Goal: Task Accomplishment & Management: Complete application form

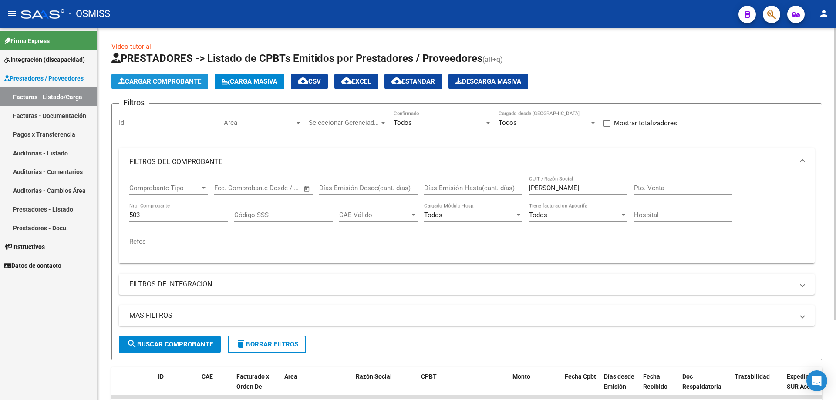
click at [167, 76] on button "Cargar Comprobante" at bounding box center [159, 82] width 97 height 16
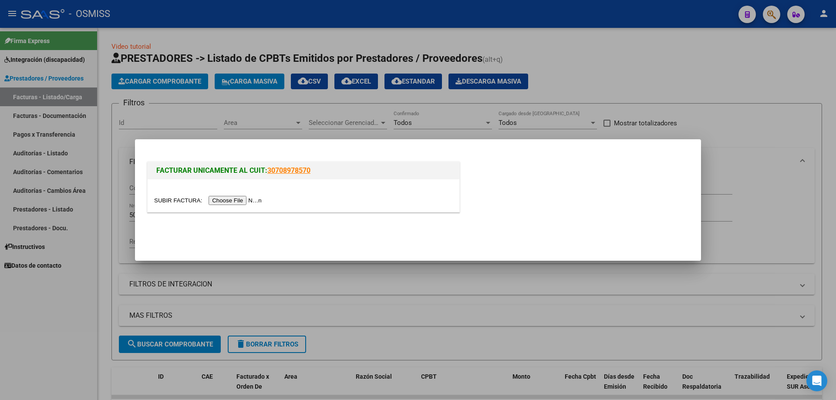
click at [218, 203] on input "file" at bounding box center [209, 200] width 110 height 9
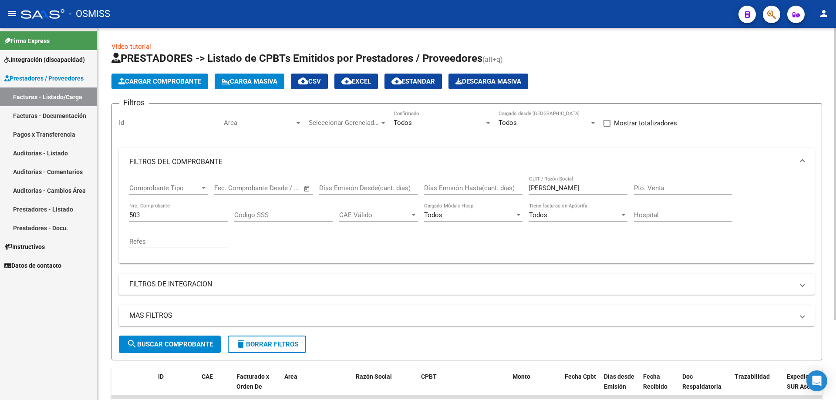
click at [161, 80] on span "Cargar Comprobante" at bounding box center [159, 81] width 83 height 8
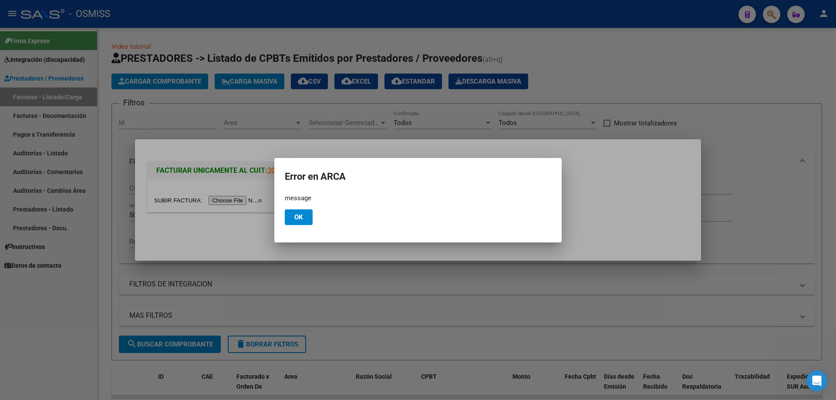
click at [223, 198] on div at bounding box center [418, 200] width 836 height 400
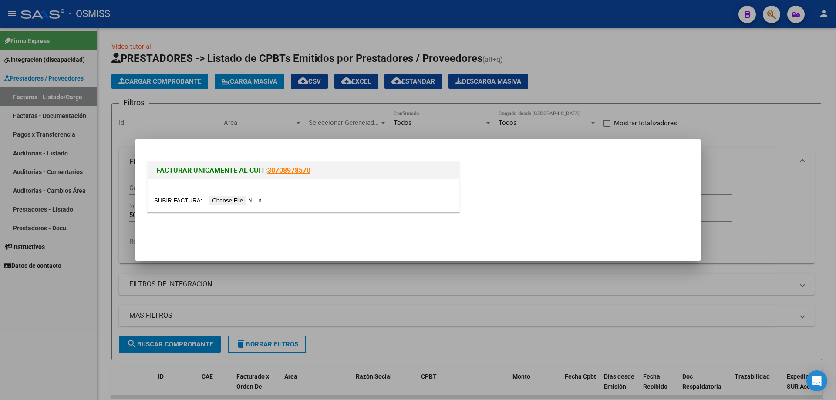
click at [225, 198] on input "file" at bounding box center [209, 200] width 110 height 9
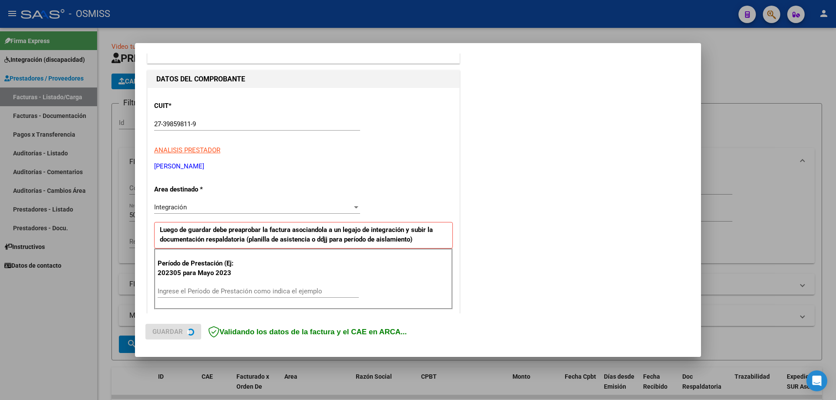
scroll to position [218, 0]
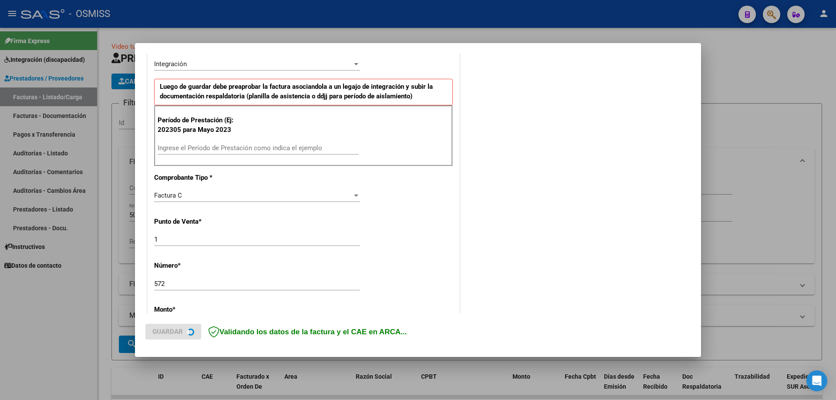
click at [219, 144] on input "Ingrese el Período de Prestación como indica el ejemplo" at bounding box center [258, 148] width 201 height 8
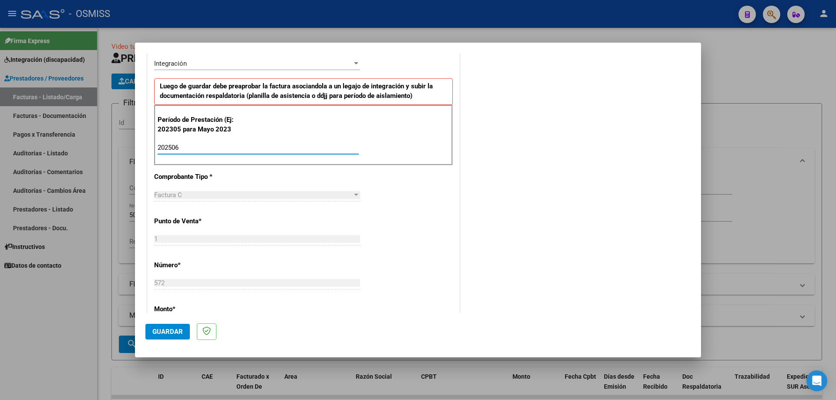
type input "202506"
click at [167, 333] on span "Guardar" at bounding box center [167, 332] width 30 height 8
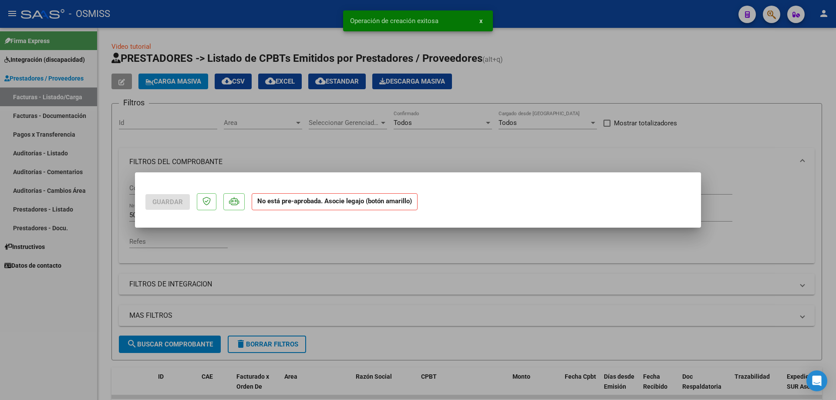
scroll to position [0, 0]
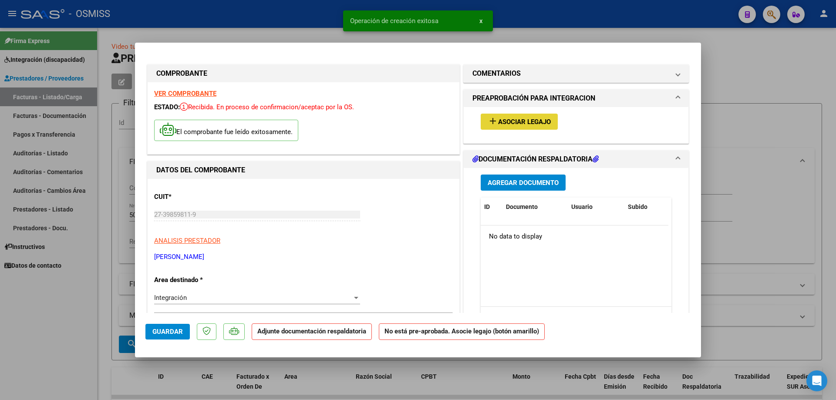
click at [513, 122] on span "Asociar Legajo" at bounding box center [524, 122] width 53 height 8
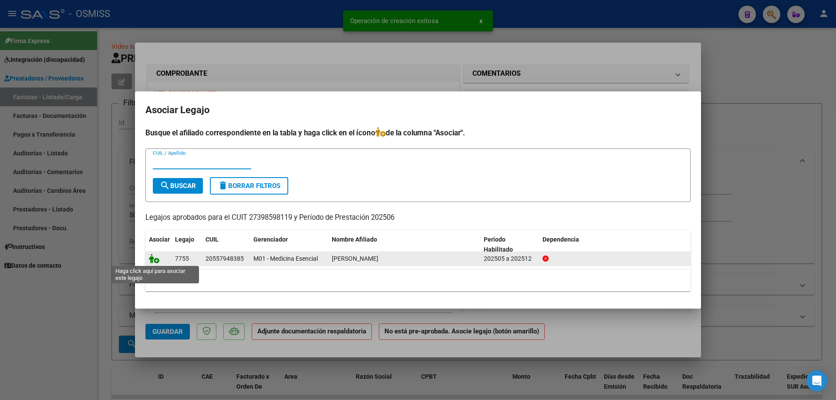
click at [152, 258] on icon at bounding box center [154, 259] width 10 height 10
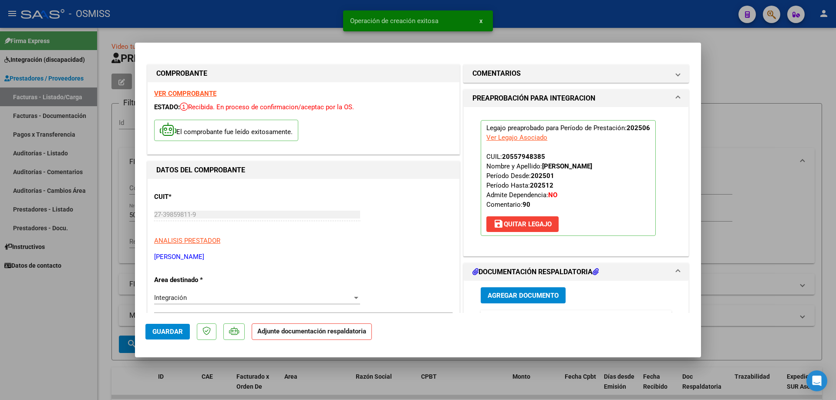
click at [522, 296] on span "Agregar Documento" at bounding box center [522, 296] width 71 height 8
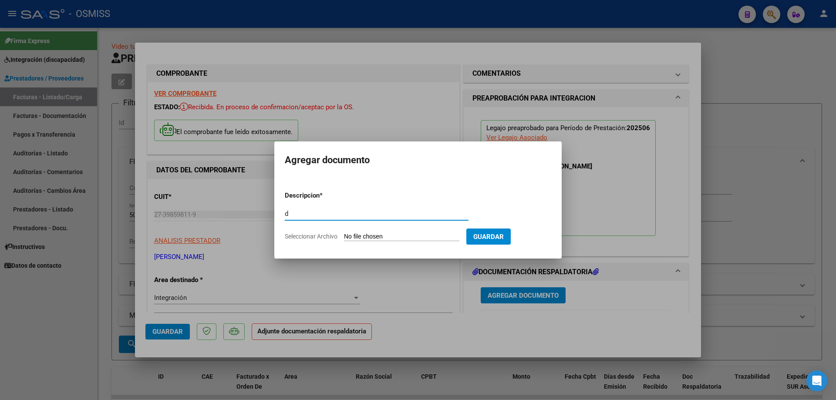
type input "d"
click at [353, 237] on input "Seleccionar Archivo" at bounding box center [401, 237] width 115 height 8
type input "C:\fakepath\[PERSON_NAME].pdf"
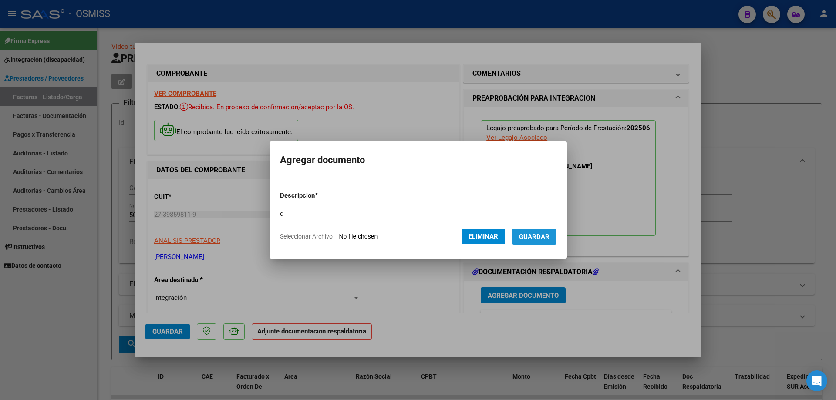
click at [537, 241] on button "Guardar" at bounding box center [534, 237] width 44 height 16
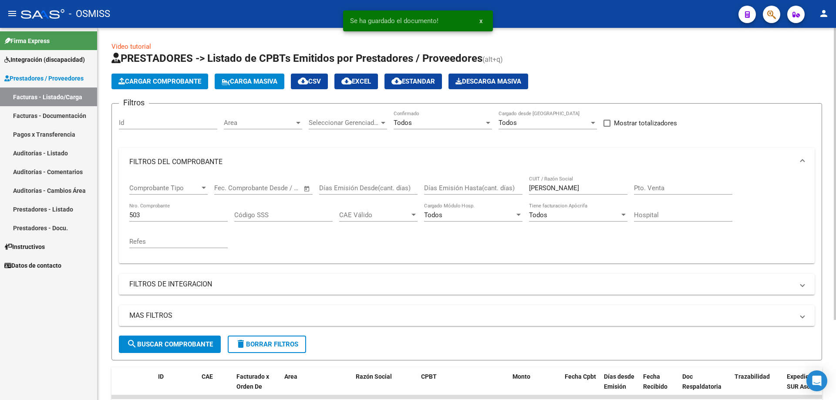
click at [175, 90] on app-list-header "PRESTADORES -> Listado de CPBTs Emitidos por Prestadores / Proveedores (alt+q) …" at bounding box center [466, 205] width 710 height 309
click at [173, 81] on span "Cargar Comprobante" at bounding box center [159, 81] width 83 height 8
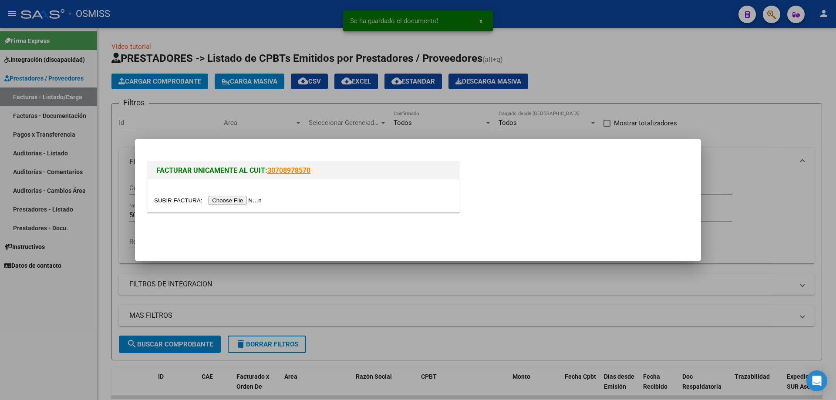
click at [227, 198] on input "file" at bounding box center [209, 200] width 110 height 9
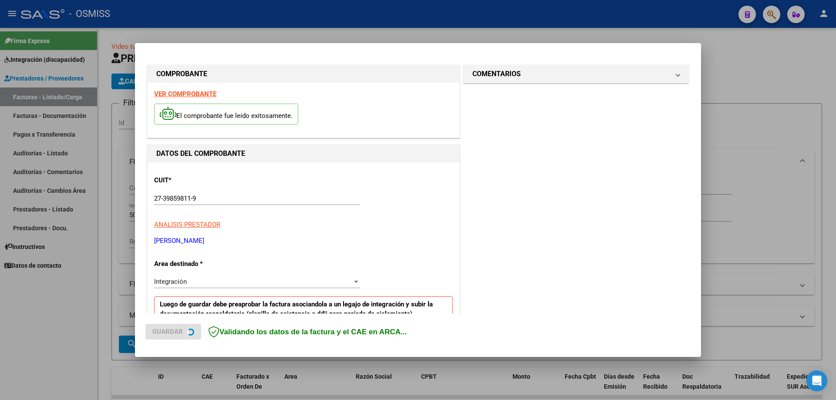
scroll to position [218, 0]
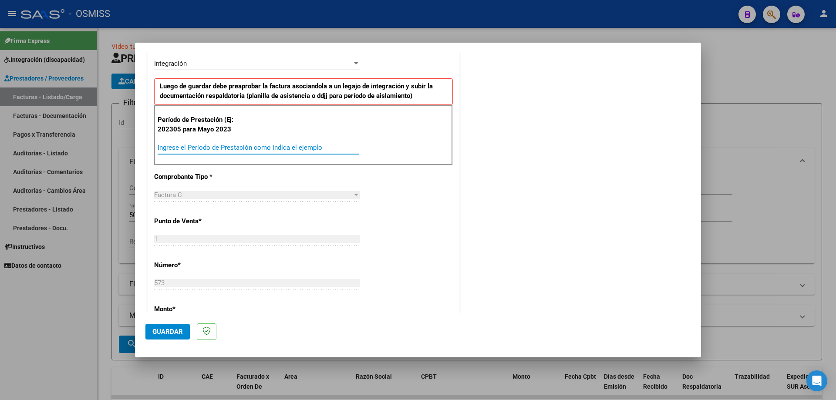
paste input "2"
drag, startPoint x: 182, startPoint y: 146, endPoint x: 144, endPoint y: 143, distance: 38.5
click at [144, 143] on mat-dialog-content "COMPROBANTE VER COMPROBANTE El comprobante fue leído exitosamente. DATOS DEL CO…" at bounding box center [418, 183] width 566 height 260
type input "202507"
click at [163, 331] on span "Guardar" at bounding box center [167, 332] width 30 height 8
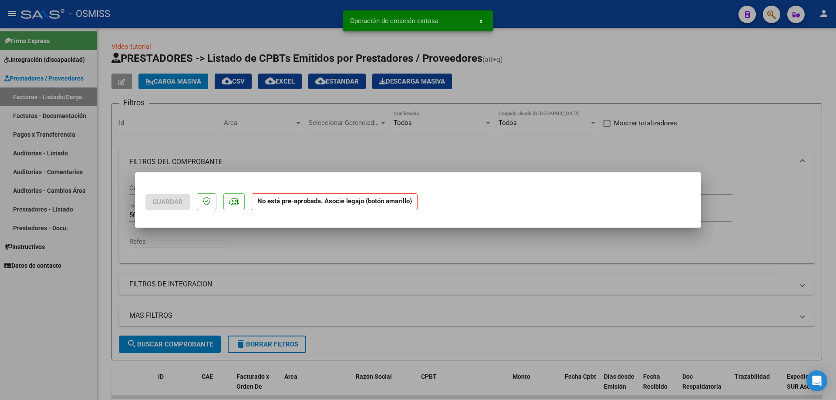
scroll to position [0, 0]
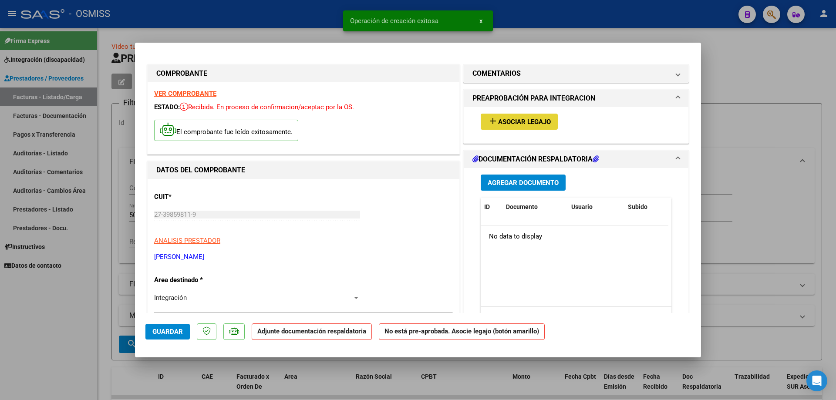
click at [531, 119] on span "Asociar Legajo" at bounding box center [524, 122] width 53 height 8
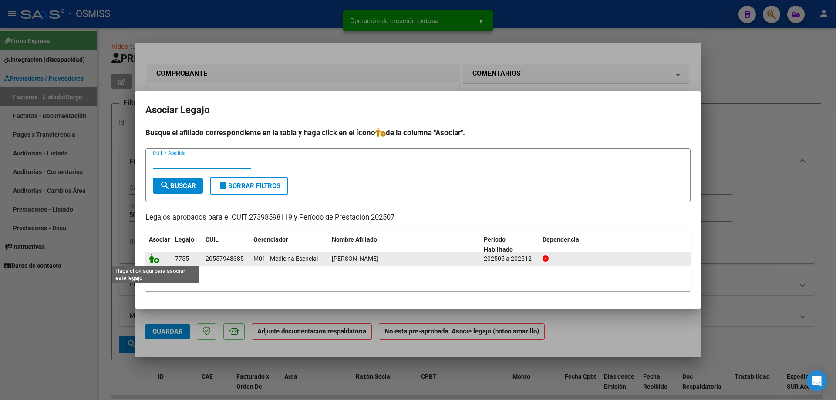
click at [151, 259] on icon at bounding box center [154, 259] width 10 height 10
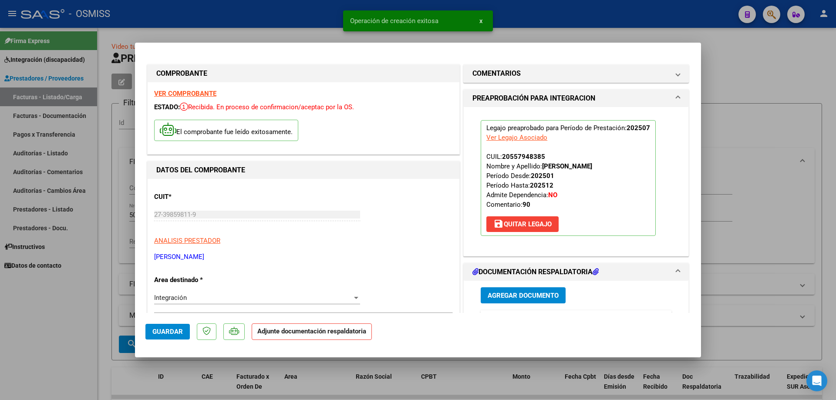
click at [519, 285] on div "Agregar Documento ID Documento Usuario Subido Acción No data to display 0 total…" at bounding box center [576, 368] width 204 height 174
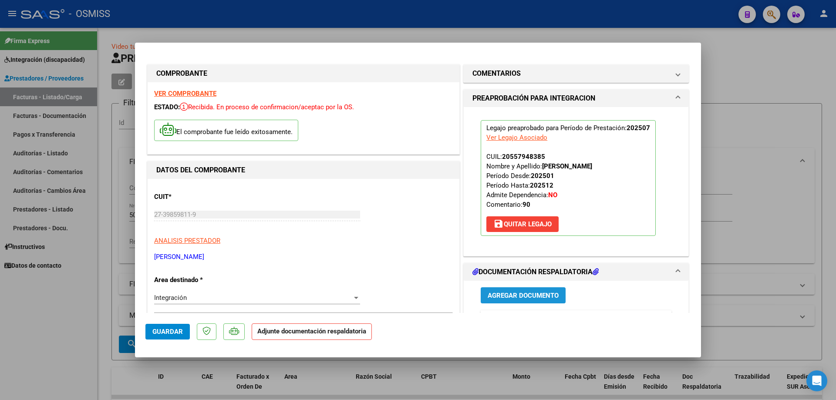
click at [498, 289] on button "Agregar Documento" at bounding box center [523, 295] width 85 height 16
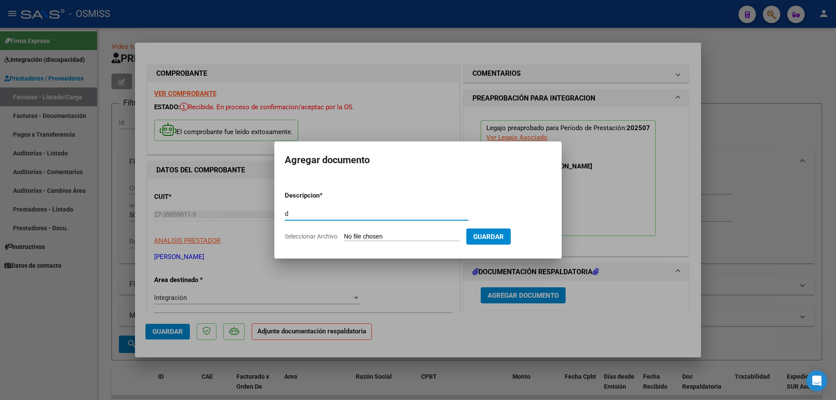
type input "d"
click at [387, 238] on input "Seleccionar Archivo" at bounding box center [401, 237] width 115 height 8
type input "C:\fakepath\[PERSON_NAME].pdf"
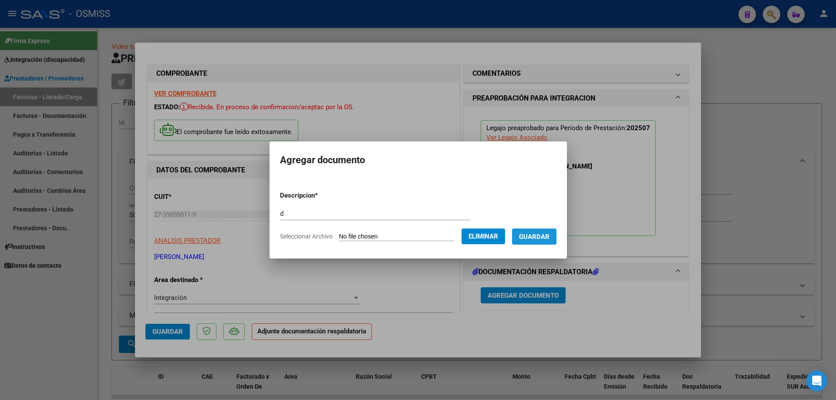
click at [533, 238] on span "Guardar" at bounding box center [534, 237] width 30 height 8
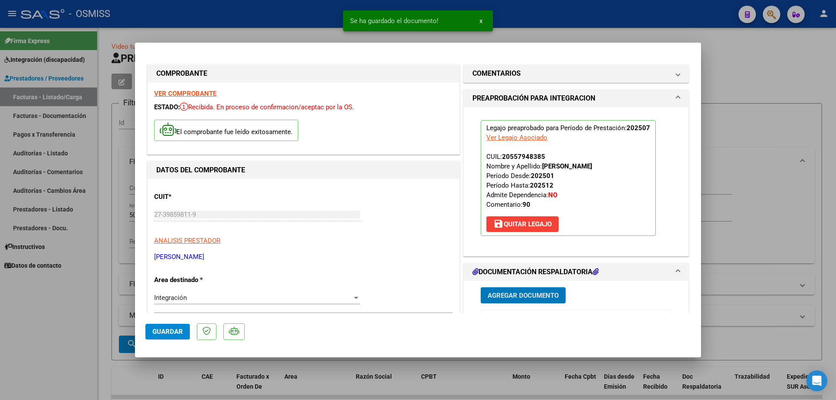
click at [178, 328] on button "Guardar" at bounding box center [167, 332] width 44 height 16
type input "$ 0,00"
